Goal: Task Accomplishment & Management: Use online tool/utility

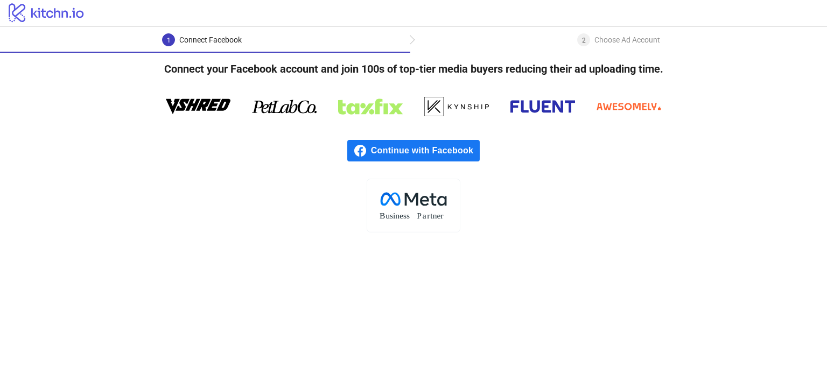
click at [405, 146] on span "Continue with Facebook" at bounding box center [425, 151] width 109 height 22
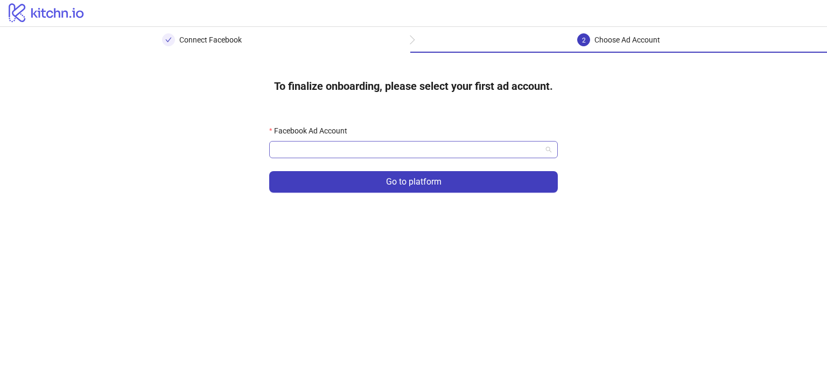
click at [409, 143] on input "Facebook Ad Account" at bounding box center [409, 150] width 266 height 16
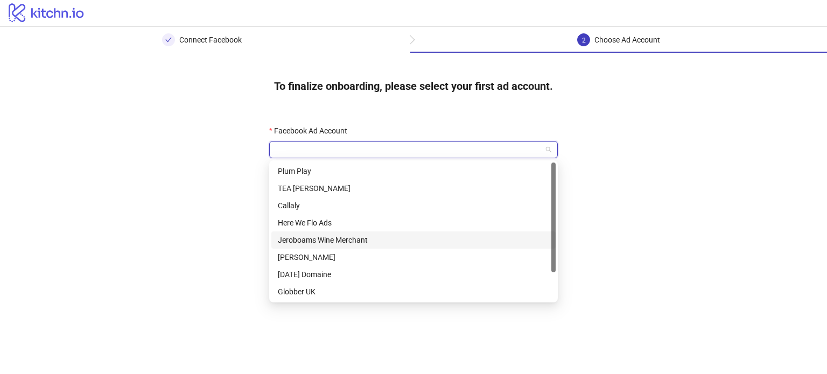
scroll to position [34, 0]
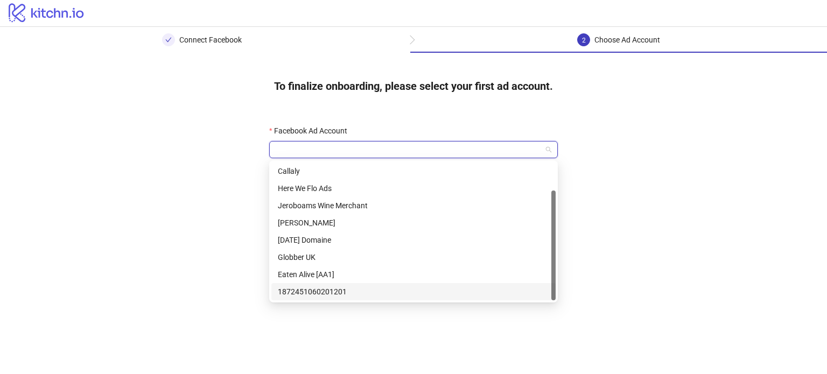
click at [321, 293] on div "1872451060201201" at bounding box center [414, 292] width 272 height 12
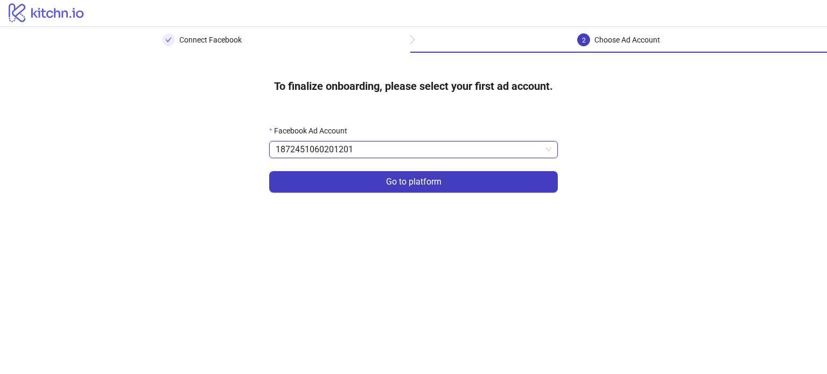
click at [344, 155] on span "1872451060201201" at bounding box center [414, 150] width 276 height 16
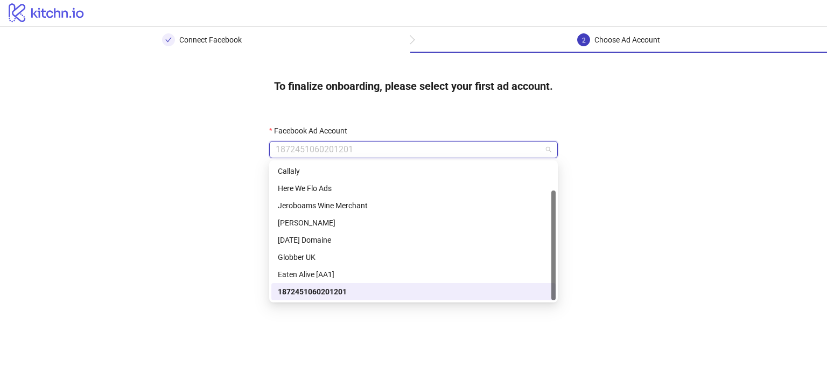
click at [333, 294] on div "1872451060201201" at bounding box center [414, 292] width 272 height 12
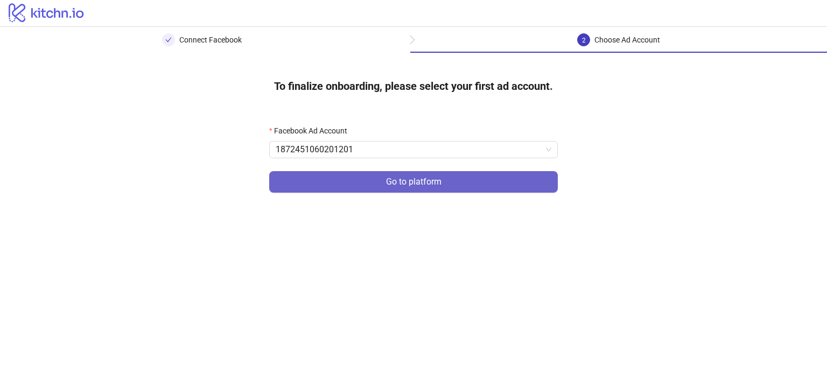
click at [400, 186] on span "Go to platform" at bounding box center [413, 182] width 55 height 10
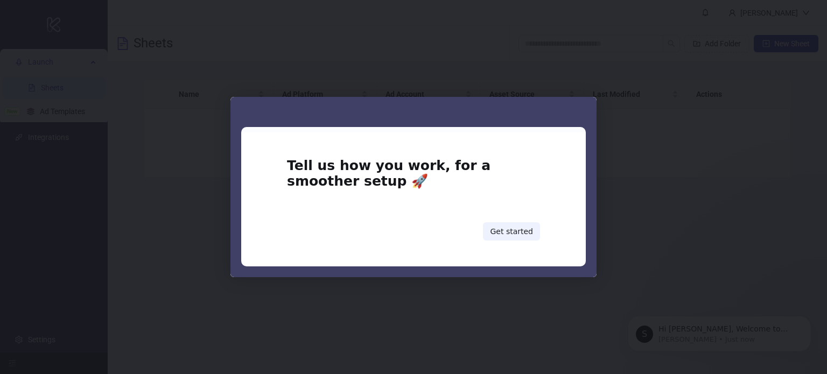
click at [559, 141] on div "Tell us how you work, for a smoother setup 🚀 Get started" at bounding box center [413, 200] width 345 height 134
click at [219, 234] on div "Intercom messenger" at bounding box center [413, 187] width 827 height 374
click at [523, 231] on button "Get started" at bounding box center [511, 231] width 57 height 18
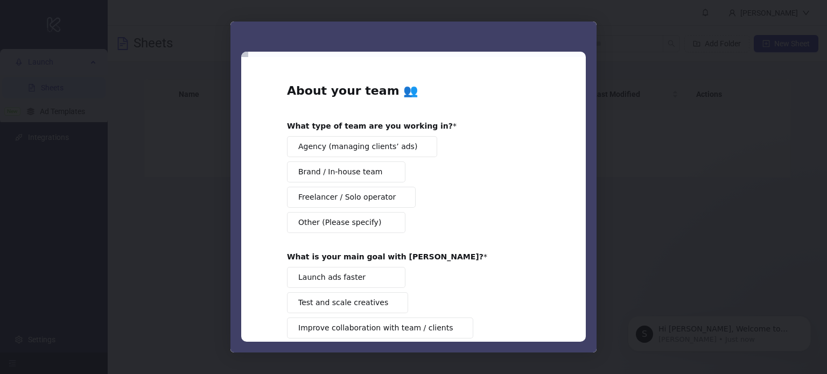
click at [392, 143] on span "Agency (managing clients’ ads)" at bounding box center [357, 146] width 119 height 11
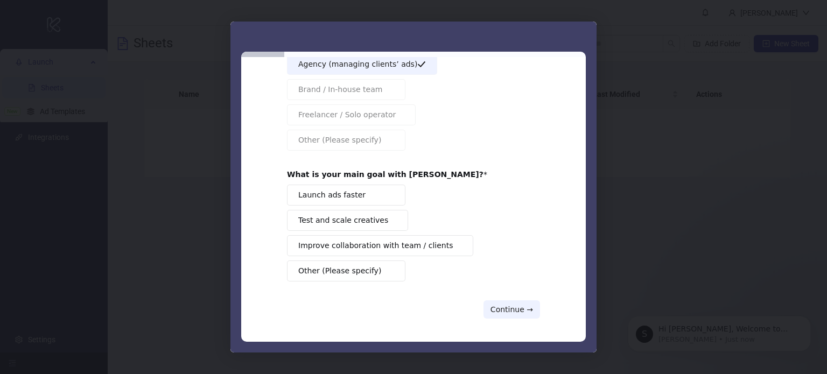
scroll to position [83, 0]
click at [370, 188] on button "Launch ads faster" at bounding box center [346, 194] width 119 height 21
click at [506, 305] on button "Continue →" at bounding box center [512, 309] width 57 height 18
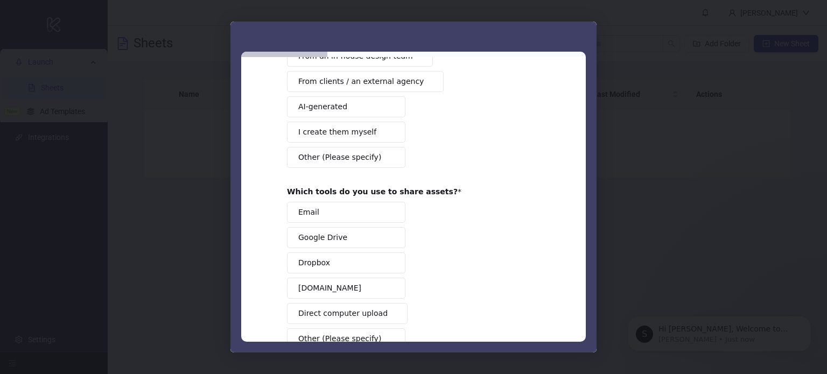
scroll to position [0, 0]
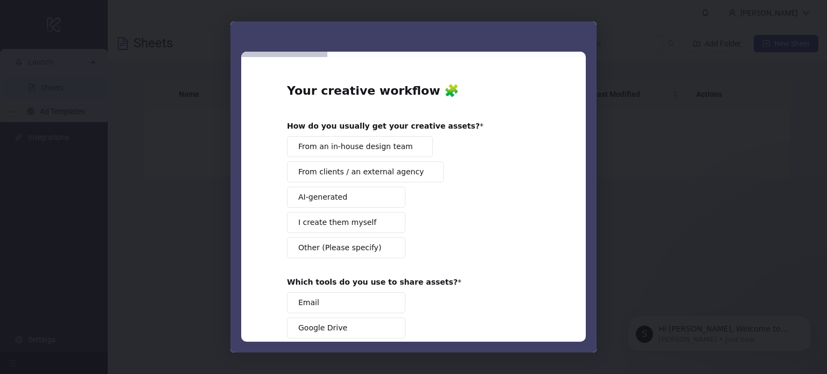
click at [353, 219] on span "I create them myself" at bounding box center [337, 222] width 78 height 11
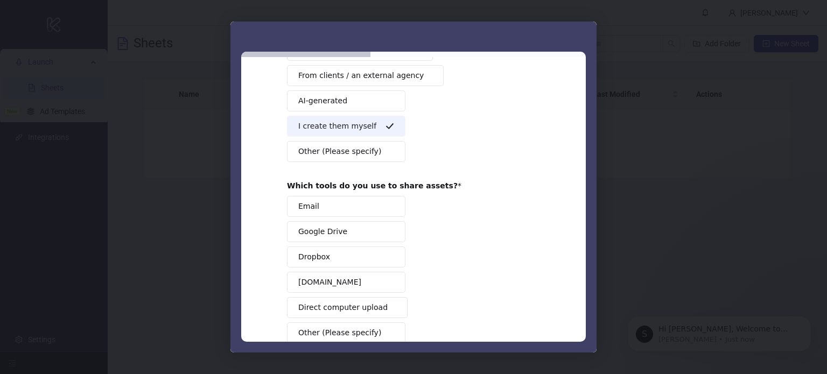
scroll to position [158, 0]
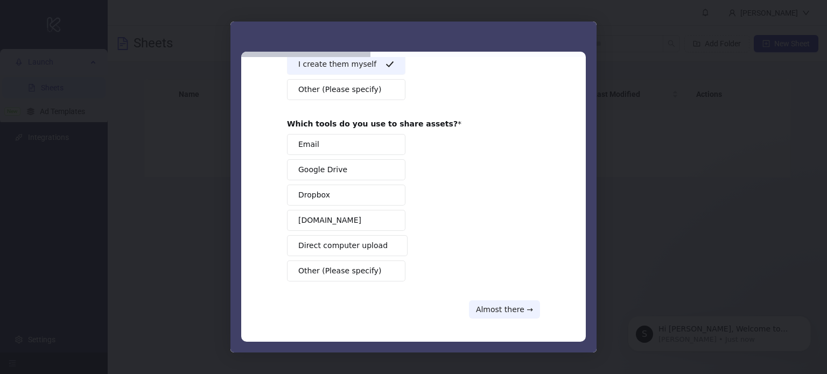
click at [337, 148] on button "Email" at bounding box center [346, 144] width 119 height 21
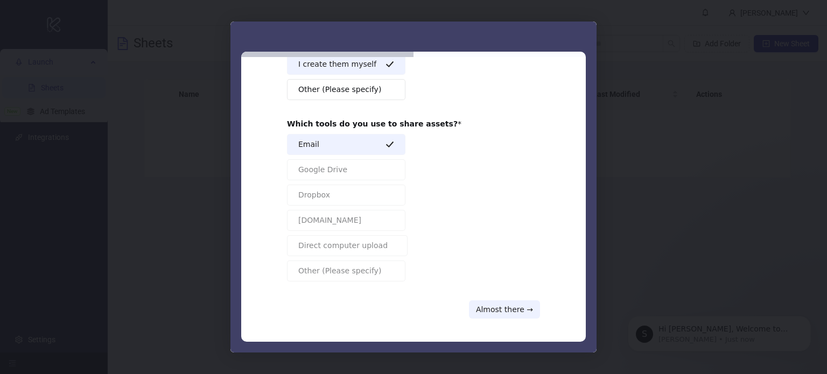
click at [389, 145] on icon "Intercom messenger" at bounding box center [390, 144] width 9 height 9
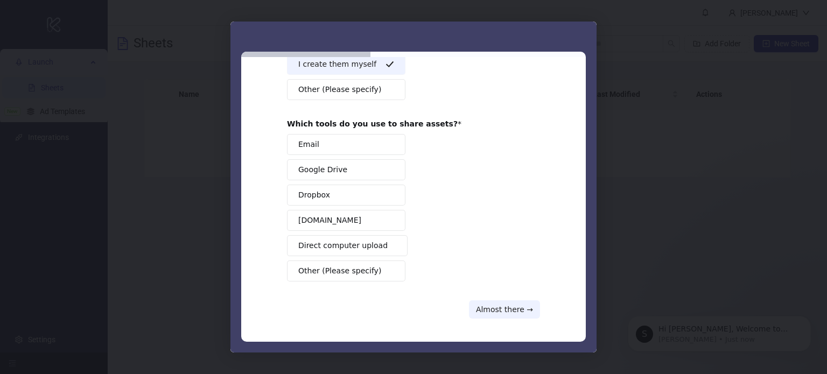
click at [345, 242] on span "Direct computer upload" at bounding box center [342, 245] width 89 height 11
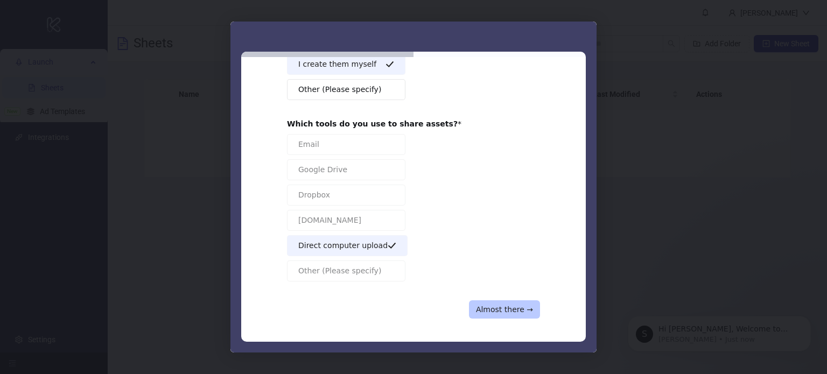
click at [491, 308] on button "Almost there →" at bounding box center [504, 310] width 71 height 18
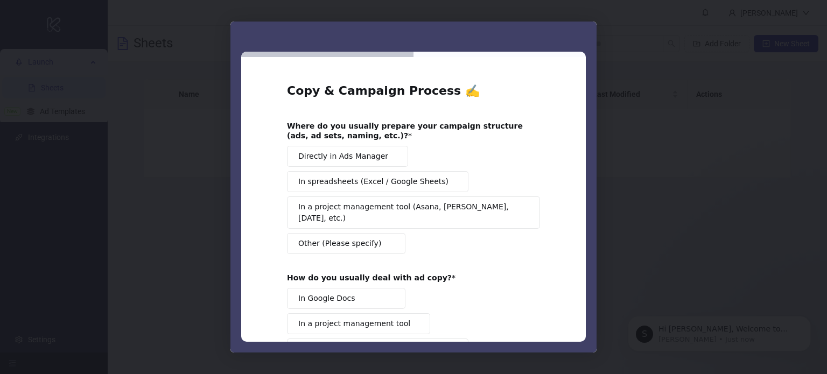
scroll to position [54, 0]
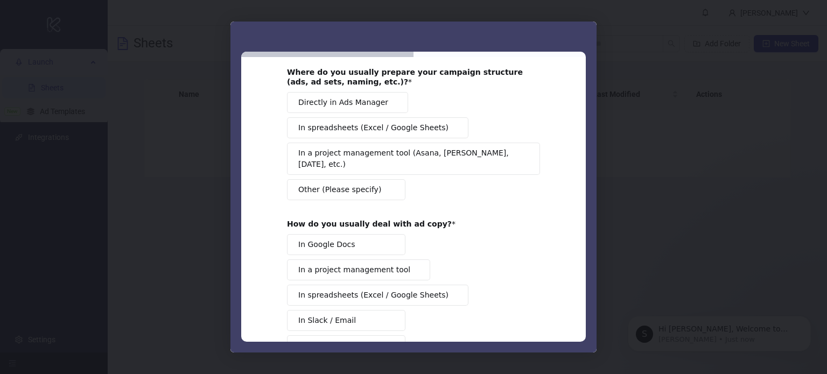
click at [350, 101] on span "Directly in Ads Manager" at bounding box center [343, 102] width 90 height 11
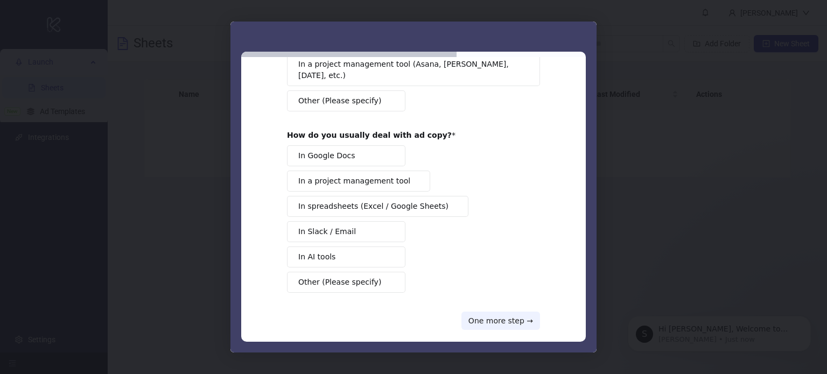
click at [351, 149] on button "In Google Docs" at bounding box center [346, 155] width 119 height 21
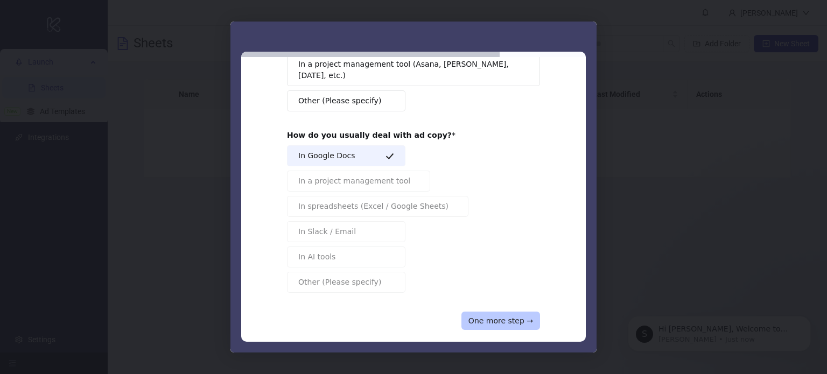
click at [481, 314] on button "One more step →" at bounding box center [501, 321] width 79 height 18
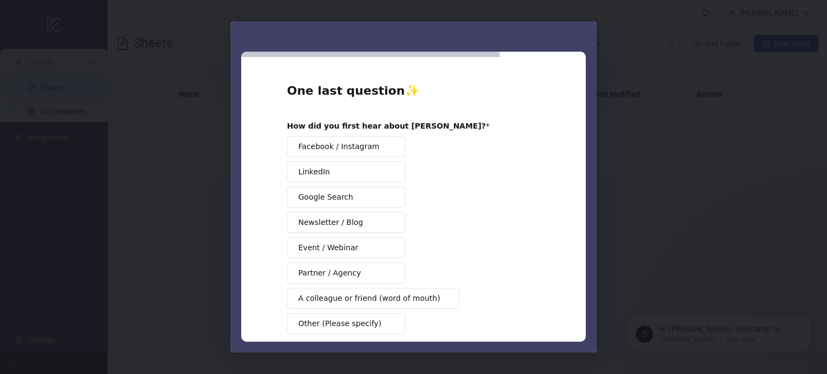
scroll to position [53, 0]
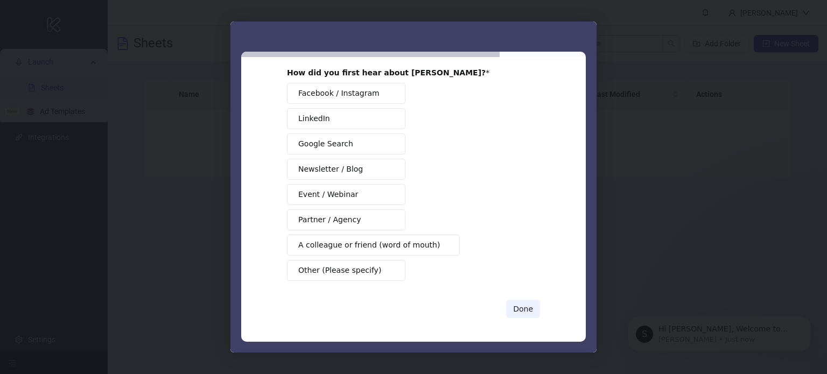
click at [363, 250] on button "A colleague or friend (word of mouth)" at bounding box center [373, 245] width 173 height 21
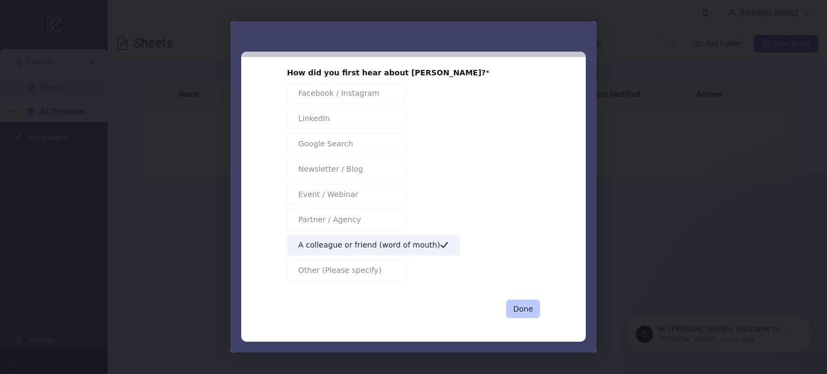
click at [532, 308] on button "Done" at bounding box center [523, 309] width 34 height 18
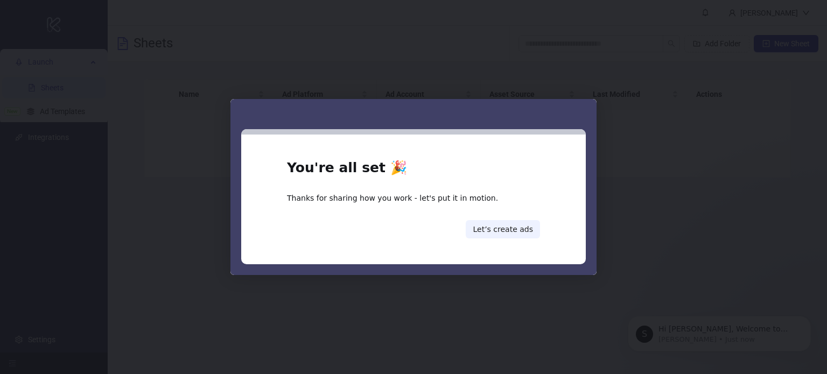
scroll to position [0, 0]
click at [520, 232] on button "Let’s create ads" at bounding box center [503, 229] width 74 height 18
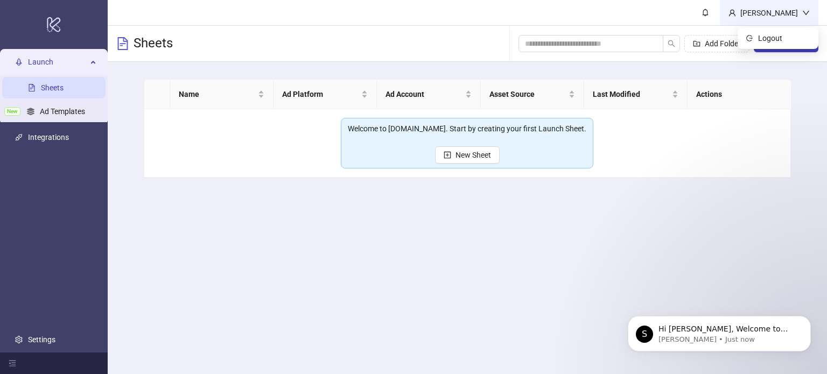
click at [763, 19] on div "[PERSON_NAME]" at bounding box center [769, 12] width 99 height 25
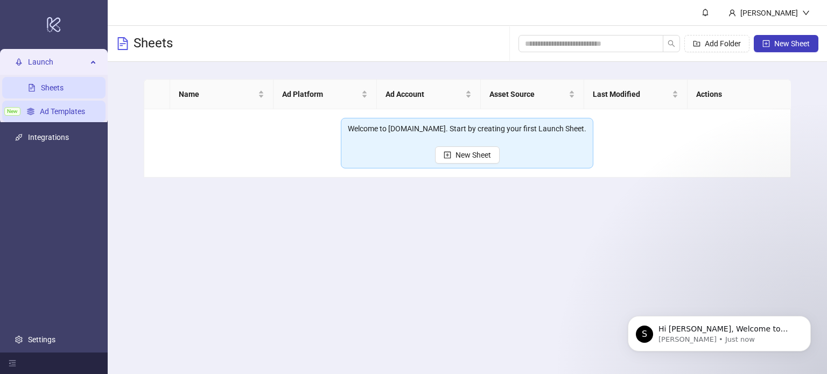
click at [40, 116] on link "Ad Templates" at bounding box center [62, 111] width 45 height 9
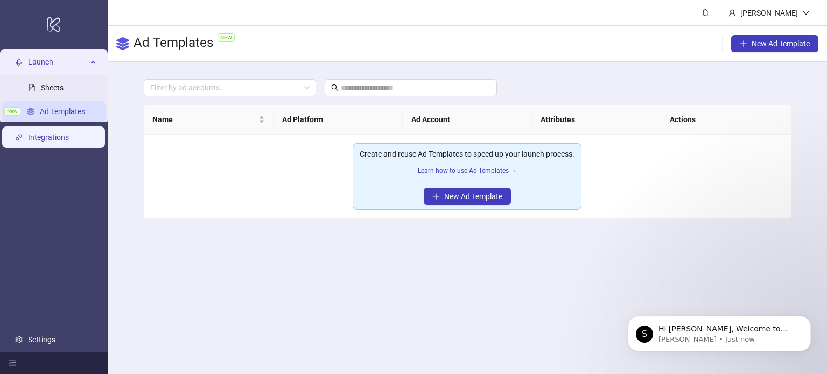
click at [47, 136] on link "Integrations" at bounding box center [48, 137] width 41 height 9
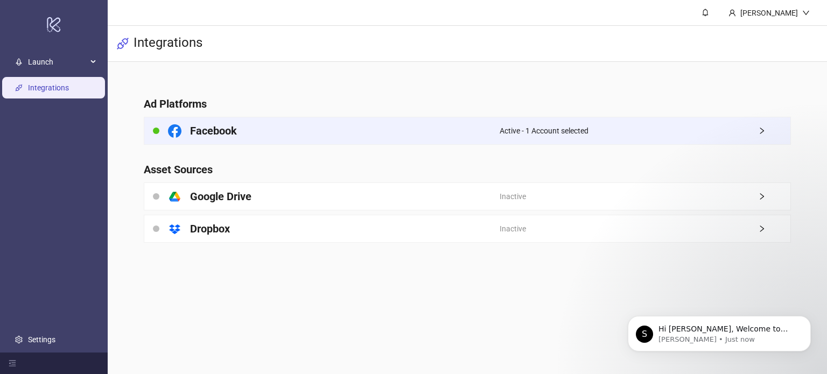
click at [518, 125] on span "Active - 1 Account selected" at bounding box center [544, 131] width 89 height 12
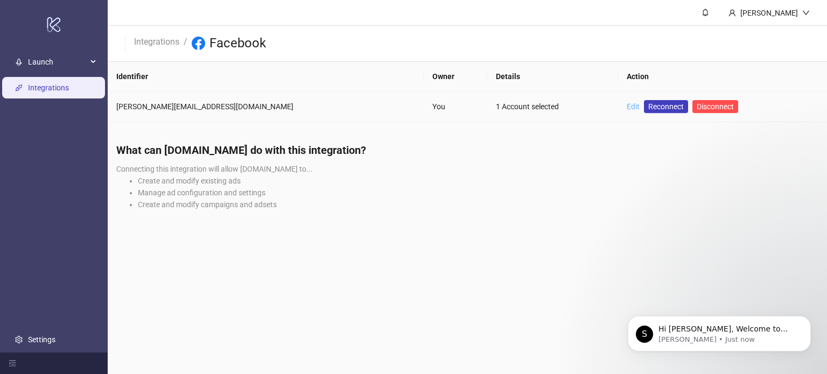
click at [627, 105] on link "Edit" at bounding box center [633, 106] width 13 height 9
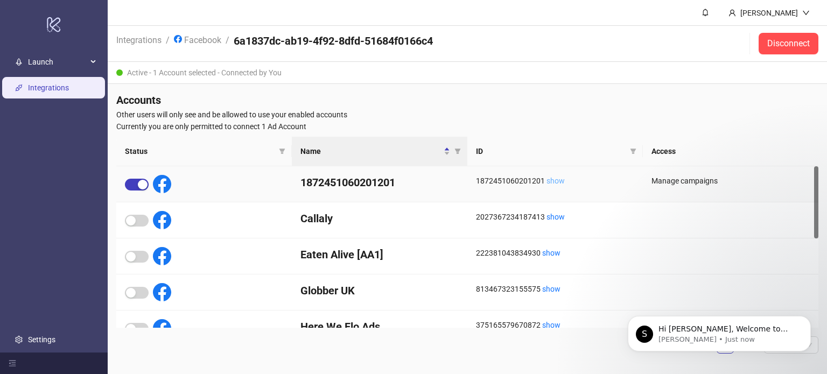
click at [560, 181] on link "show" at bounding box center [556, 181] width 18 height 9
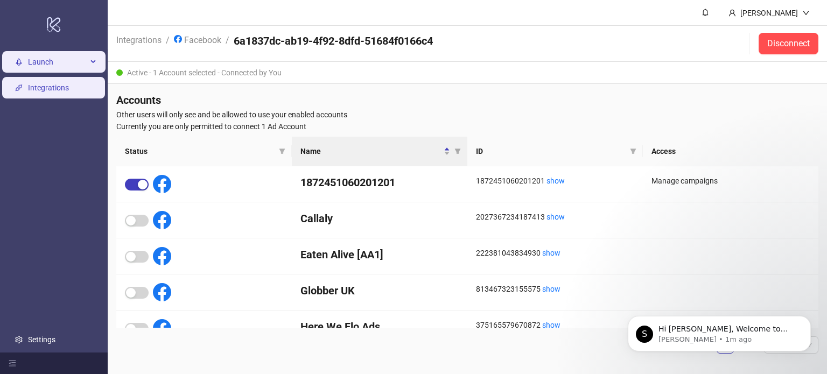
click at [59, 62] on span "Launch" at bounding box center [57, 62] width 59 height 22
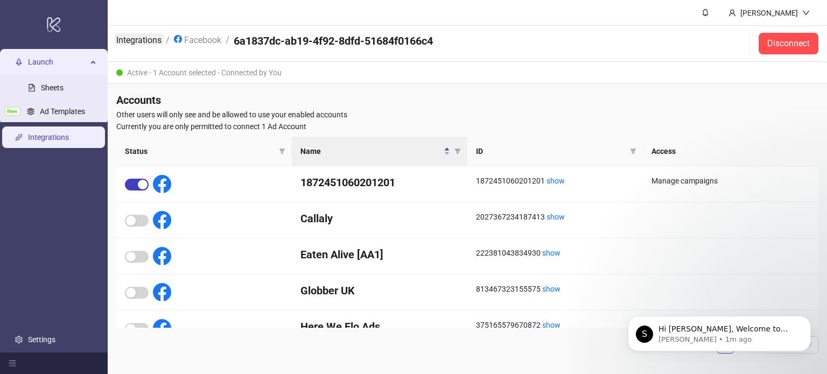
click at [139, 38] on link "Integrations" at bounding box center [139, 39] width 50 height 12
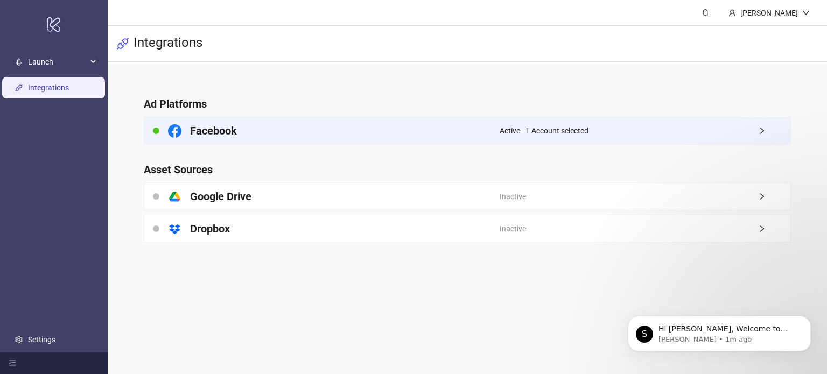
click at [252, 130] on div "Facebook" at bounding box center [322, 130] width 356 height 27
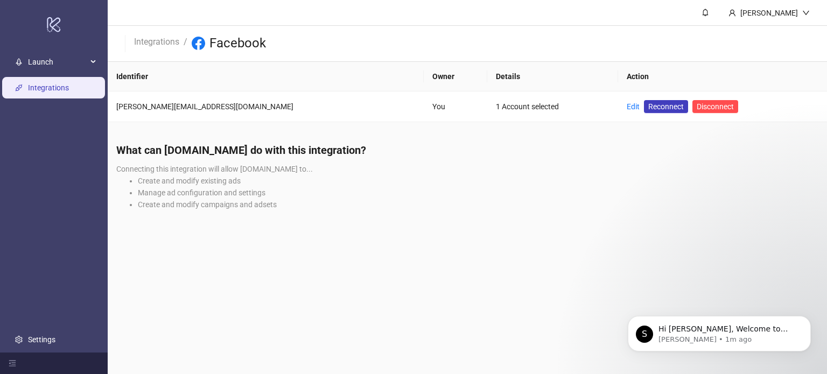
click at [236, 183] on li "Create and modify existing ads" at bounding box center [478, 181] width 681 height 12
click at [231, 165] on span "Connecting this integration will allow [DOMAIN_NAME] to..." at bounding box center [214, 169] width 197 height 9
click at [51, 26] on icon at bounding box center [53, 24] width 13 height 15
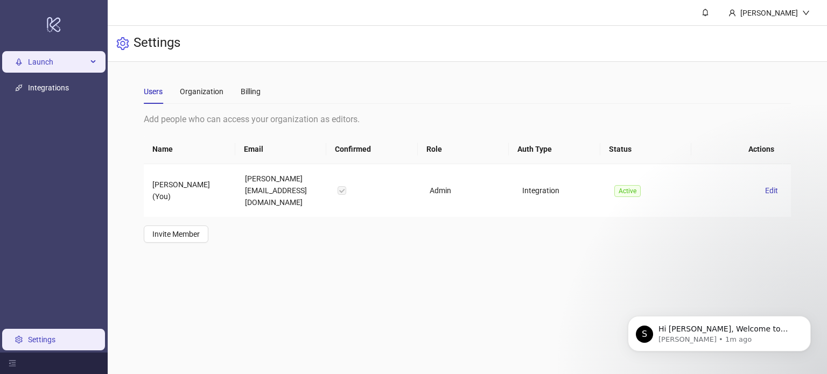
click at [50, 65] on span "Launch" at bounding box center [57, 62] width 59 height 22
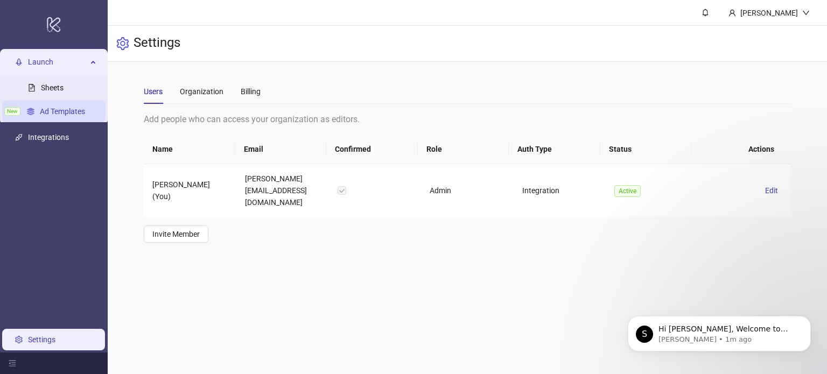
click at [48, 113] on link "Ad Templates" at bounding box center [62, 111] width 45 height 9
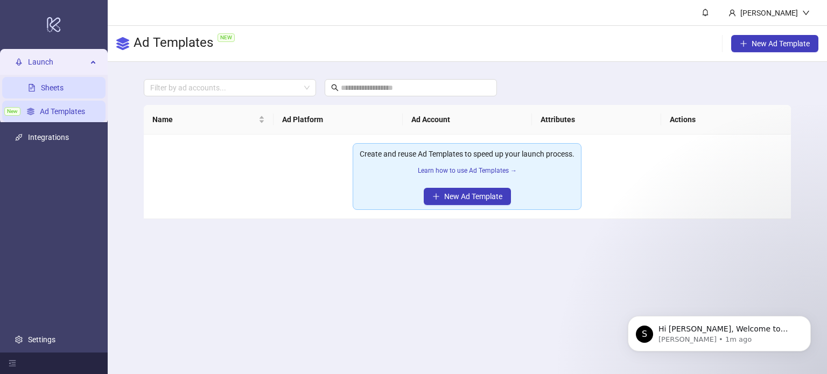
click at [41, 87] on link "Sheets" at bounding box center [52, 88] width 23 height 9
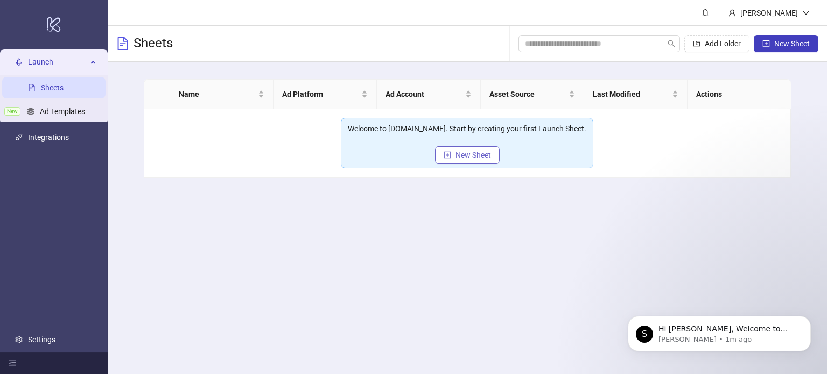
click at [457, 157] on span "New Sheet" at bounding box center [474, 155] width 36 height 9
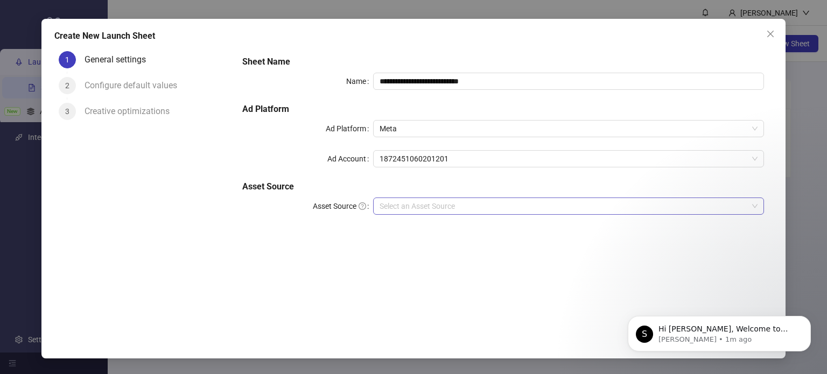
click at [446, 205] on input "Asset Source" at bounding box center [564, 206] width 369 height 16
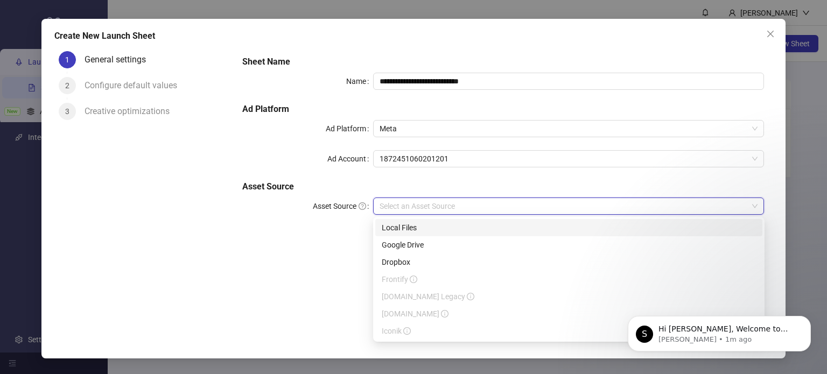
click at [446, 205] on input "Asset Source" at bounding box center [564, 206] width 369 height 16
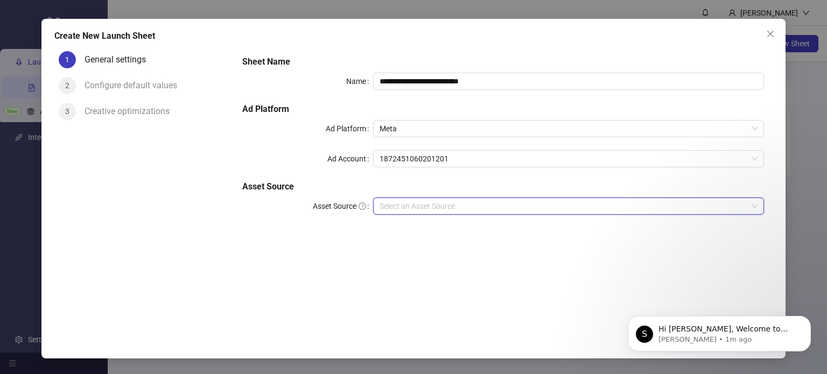
click at [446, 205] on input "Asset Source" at bounding box center [564, 206] width 369 height 16
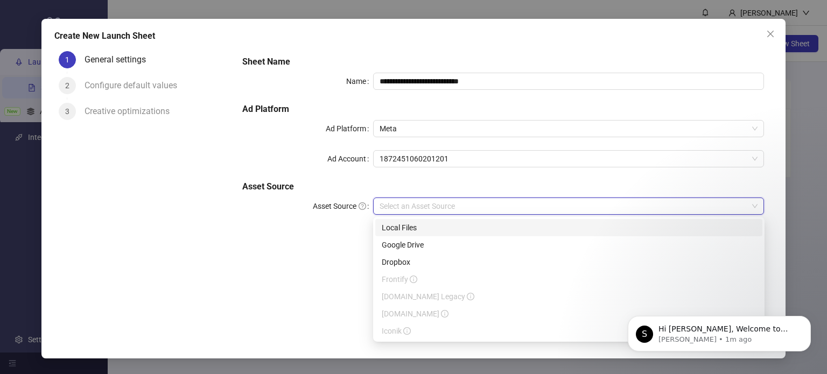
click at [198, 189] on div "1 General settings 2 Configure default values 3 Creative optimizations" at bounding box center [144, 186] width 180 height 278
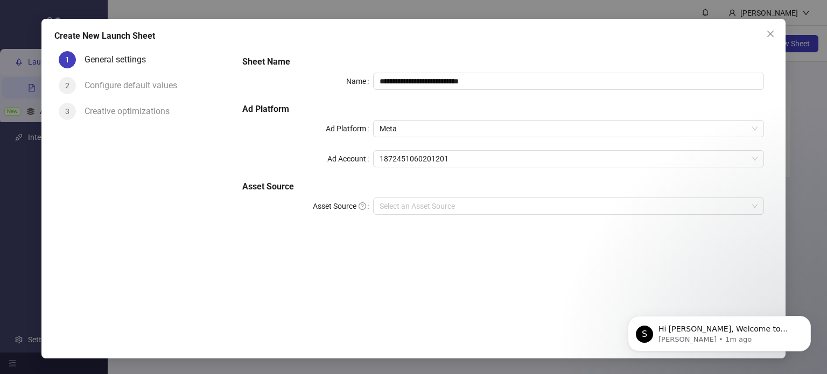
click at [155, 86] on div "Configure default values" at bounding box center [135, 85] width 101 height 17
click at [147, 105] on div "Creative optimizations" at bounding box center [132, 111] width 94 height 17
click at [779, 34] on div "**********" at bounding box center [413, 189] width 745 height 340
